Goal: Navigation & Orientation: Go to known website

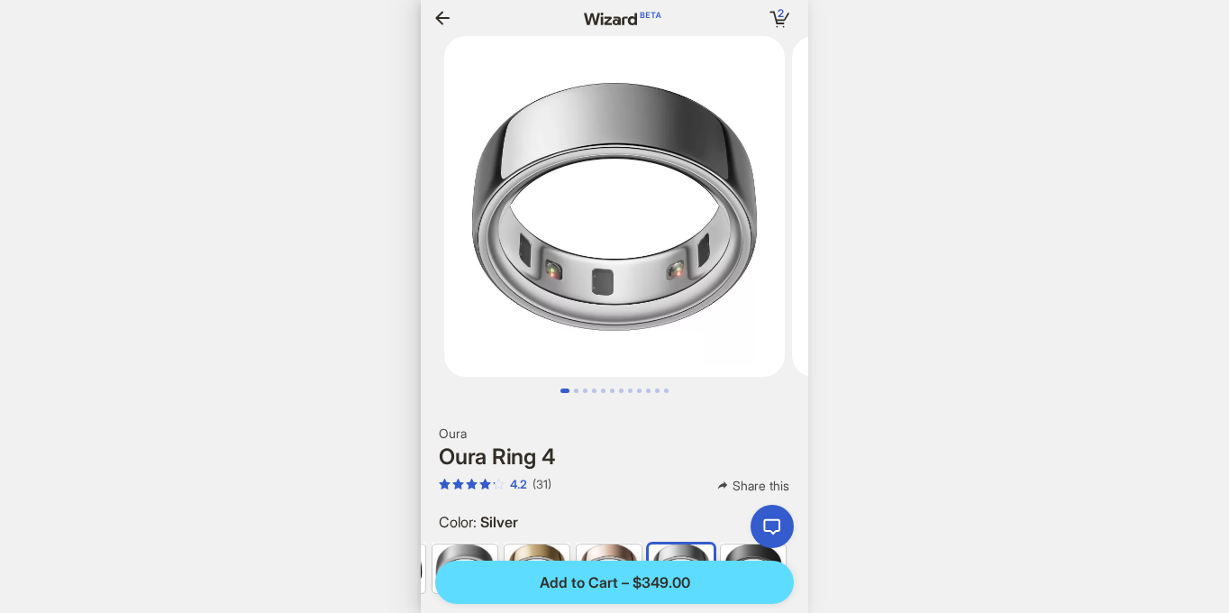
click at [624, 20] on icon at bounding box center [615, 19] width 96 height 14
click at [439, 14] on icon "button" at bounding box center [442, 18] width 14 height 14
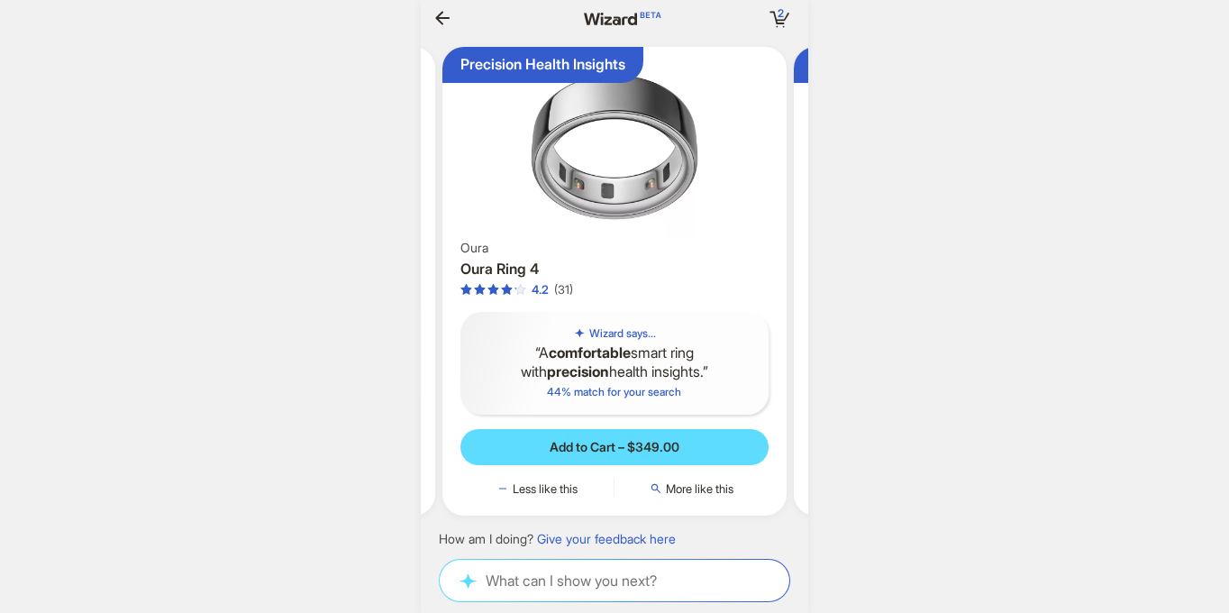
scroll to position [0, 3379]
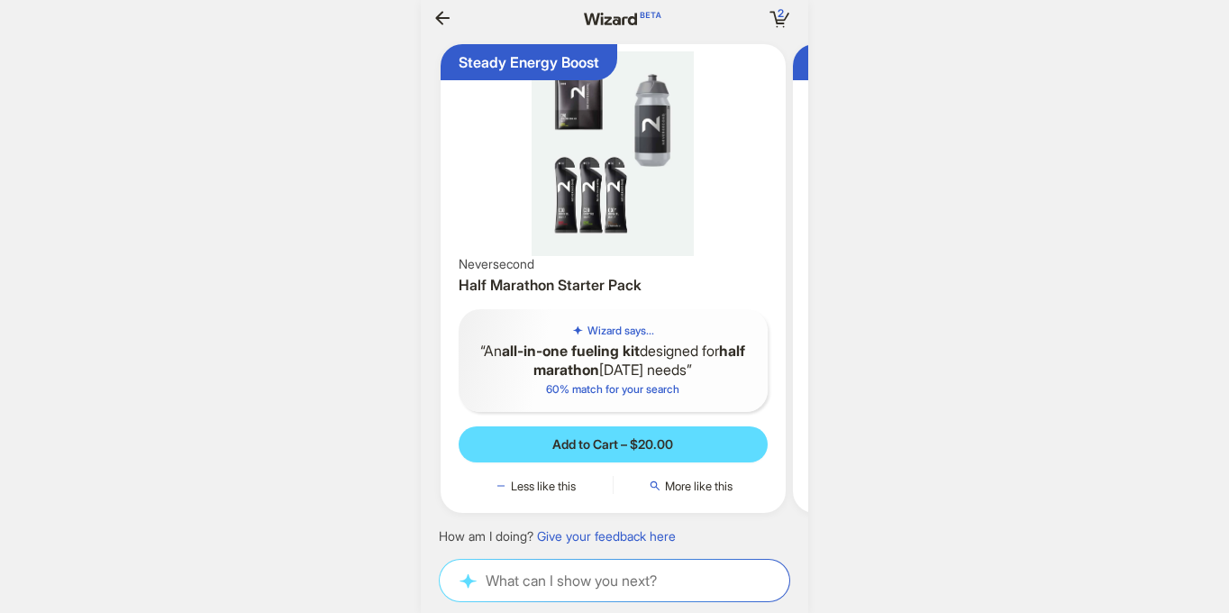
scroll to position [0, 2244]
